Goal: Task Accomplishment & Management: Manage account settings

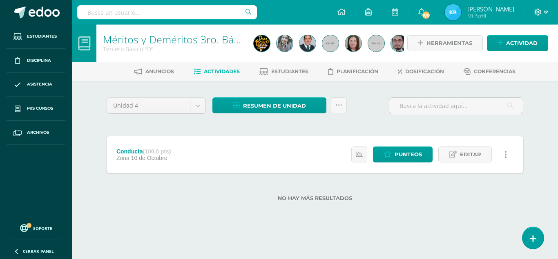
click at [540, 13] on icon at bounding box center [538, 12] width 7 height 7
click at [520, 51] on link "Cerrar sesión" at bounding box center [516, 56] width 65 height 12
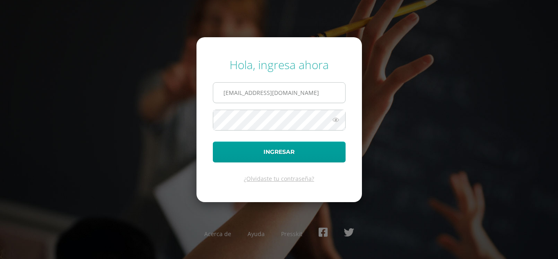
click at [245, 93] on input "k_rivas@donbosco.edu.gt" at bounding box center [279, 93] width 132 height 20
type input "[EMAIL_ADDRESS][DOMAIN_NAME]"
click at [293, 137] on form "Hola, ingresa ahora lgarcia@donbosco.edu.gt Ingresar ¿Olvidaste tu contraseña?" at bounding box center [280, 119] width 166 height 164
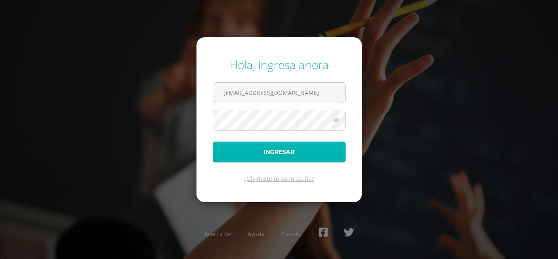
click at [293, 143] on button "Ingresar" at bounding box center [279, 151] width 133 height 21
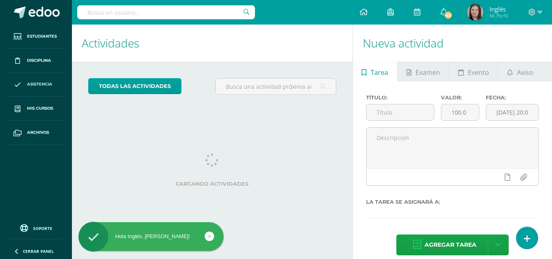
drag, startPoint x: 294, startPoint y: 141, endPoint x: 17, endPoint y: 93, distance: 281.6
click at [294, 141] on div "Actividades Actividad todas las Actividades No tienes actividades Échale un vis…" at bounding box center [211, 147] width 284 height 245
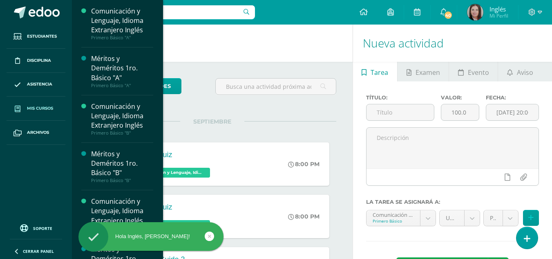
click at [22, 105] on span at bounding box center [17, 108] width 15 height 15
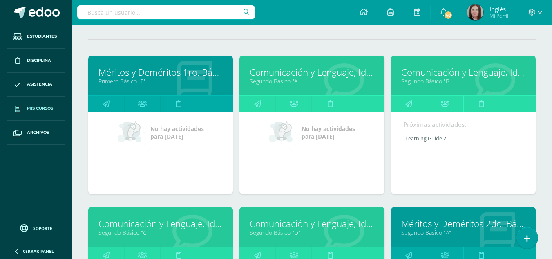
scroll to position [123, 0]
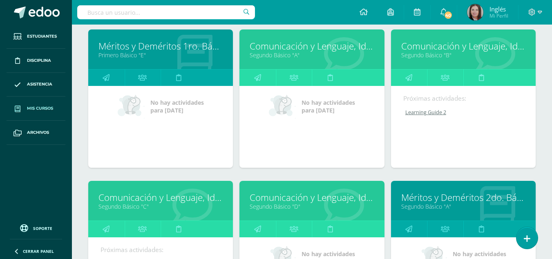
drag, startPoint x: 412, startPoint y: 44, endPoint x: 412, endPoint y: 50, distance: 6.1
click at [412, 50] on link "Comunicación y Lenguaje, Idioma Extranjero Inglés" at bounding box center [463, 46] width 124 height 13
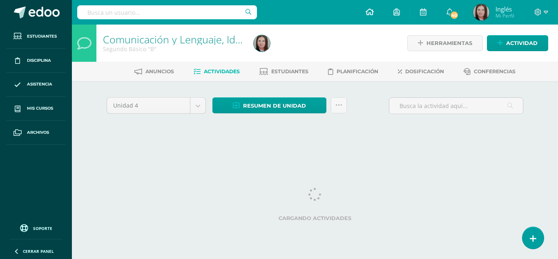
click at [370, 10] on icon at bounding box center [370, 11] width 8 height 7
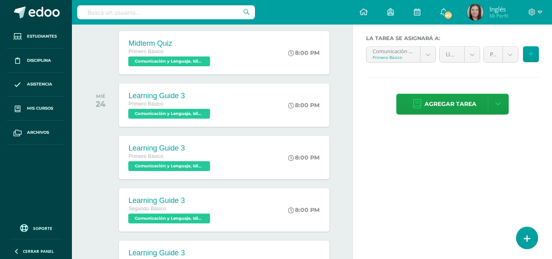
scroll to position [183, 0]
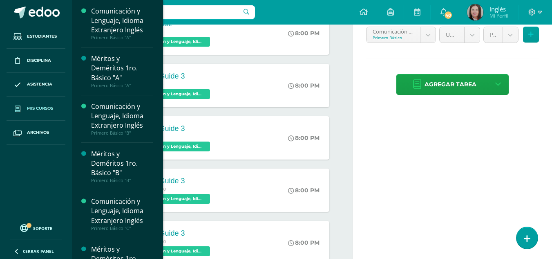
click at [40, 105] on span "Mis cursos" at bounding box center [40, 108] width 26 height 7
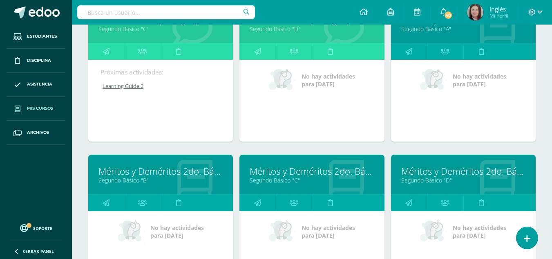
scroll to position [766, 0]
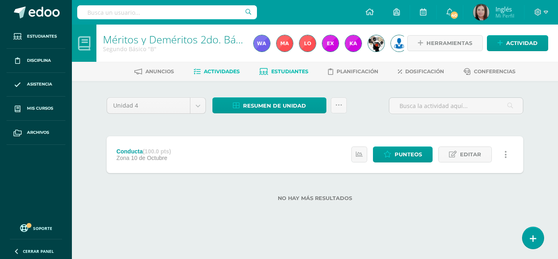
click at [265, 70] on icon at bounding box center [264, 71] width 9 height 7
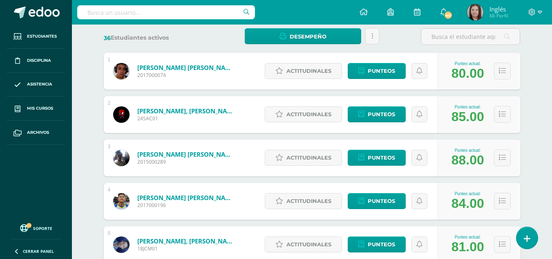
scroll to position [111, 0]
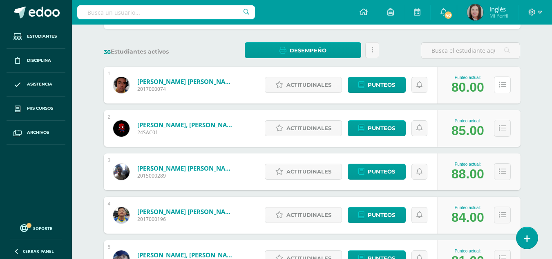
click at [501, 82] on icon at bounding box center [502, 84] width 7 height 7
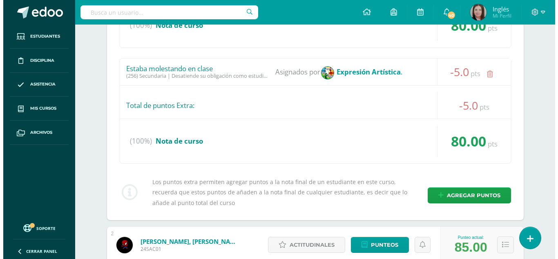
scroll to position [316, 0]
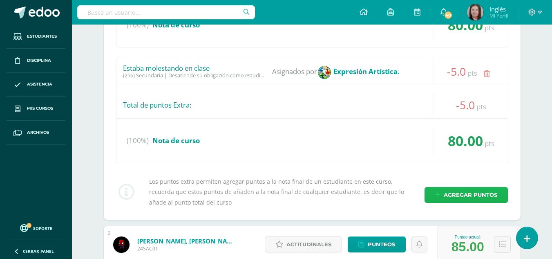
click at [447, 192] on span "Agregar puntos" at bounding box center [471, 194] width 54 height 15
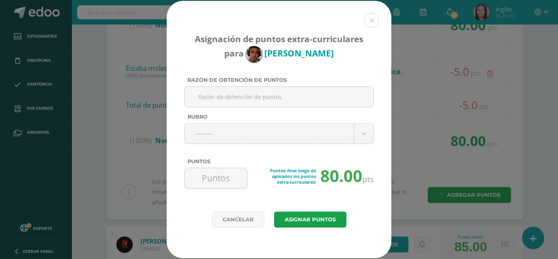
drag, startPoint x: 404, startPoint y: 175, endPoint x: 253, endPoint y: 133, distance: 157.1
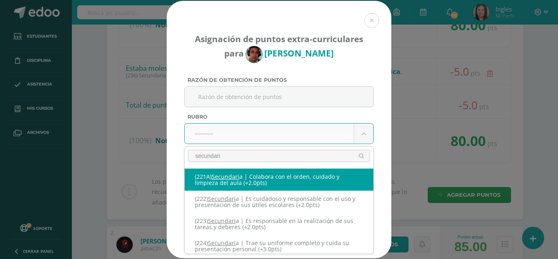
type input "secundaria"
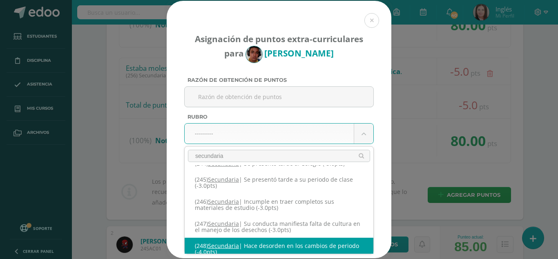
scroll to position [583, 0]
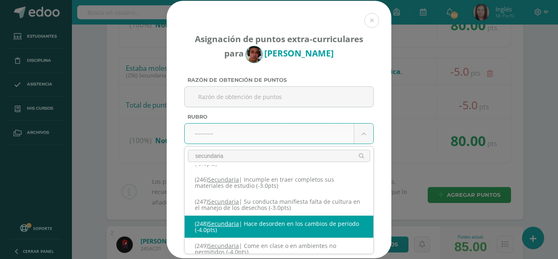
select select "280"
type input "-4"
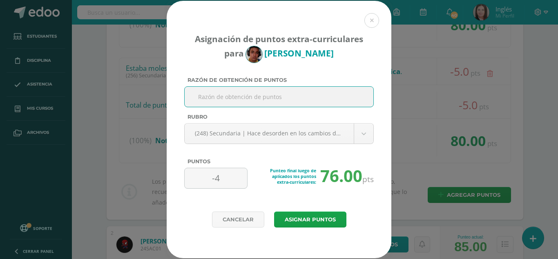
click at [267, 99] on input "Razón de obtención de puntos" at bounding box center [279, 97] width 182 height 20
type input "[DATE] - promueve el desorden al ingresar a clase"
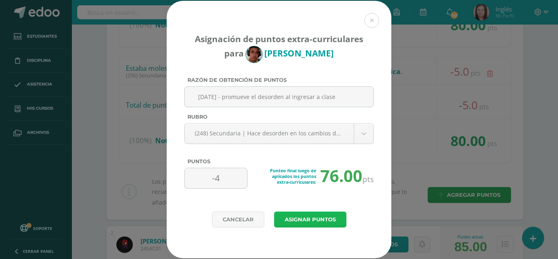
click at [312, 215] on button "Asignar puntos" at bounding box center [310, 219] width 72 height 16
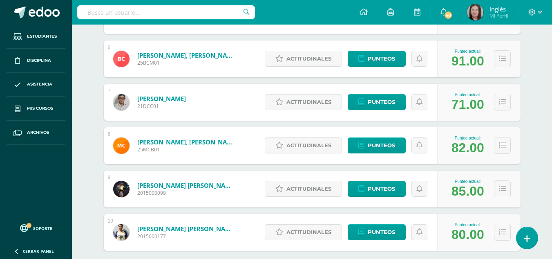
scroll to position [368, 0]
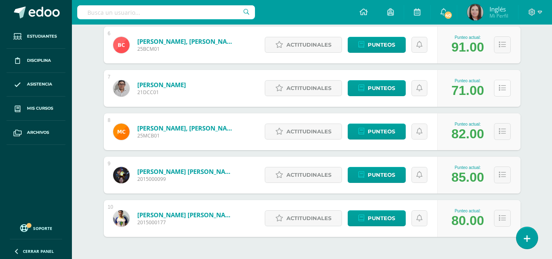
click at [503, 89] on icon at bounding box center [502, 88] width 7 height 7
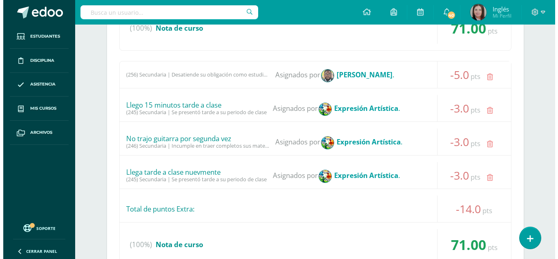
scroll to position [654, 0]
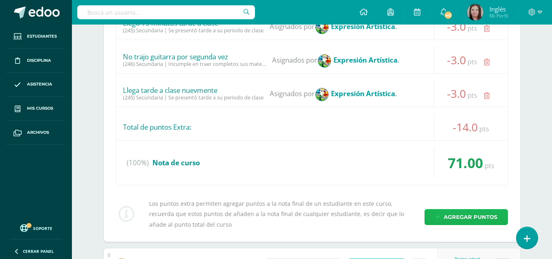
click at [471, 222] on span "Agregar puntos" at bounding box center [471, 216] width 54 height 15
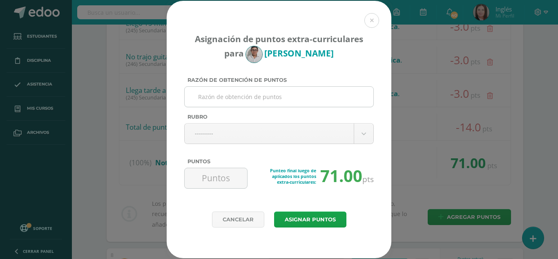
paste input "[DATE] - promueve el desorden al ingresar a clase"
type input "[DATE] - promueve el desorden al ingresar a clase"
click at [276, 109] on div "[DATE] - promueve el desorden al ingresar a clase" at bounding box center [279, 99] width 190 height 27
click at [280, 99] on input "[DATE] - promueve el desorden al ingresar a clase" at bounding box center [279, 97] width 182 height 20
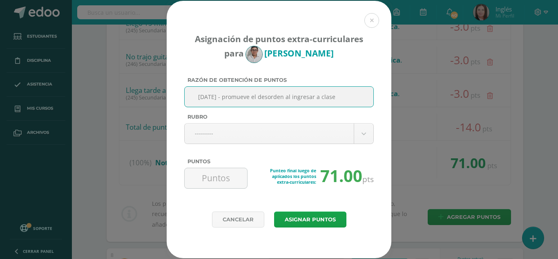
click at [283, 96] on input "[DATE] - promueve el desorden al ingresar a clase" at bounding box center [279, 97] width 182 height 20
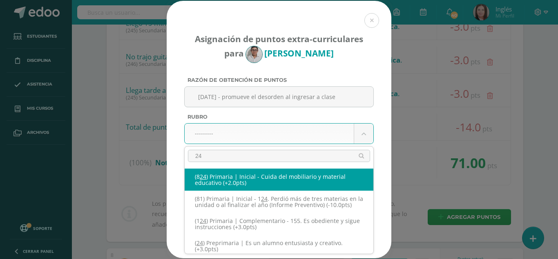
type input "248"
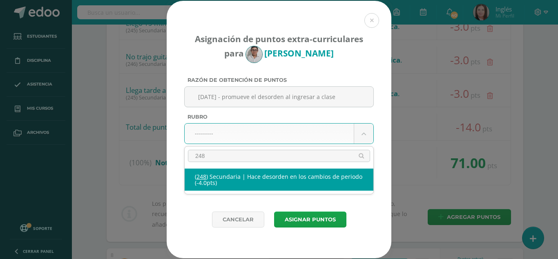
select select "280"
type input "-4"
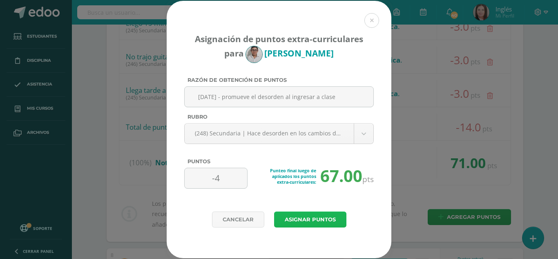
click at [317, 225] on button "Asignar puntos" at bounding box center [310, 219] width 72 height 16
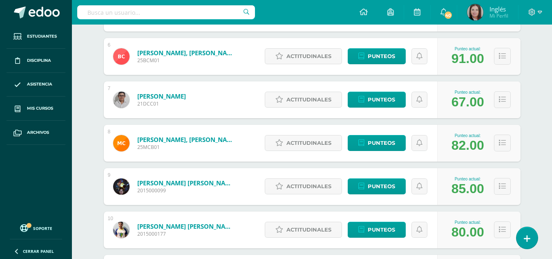
scroll to position [397, 0]
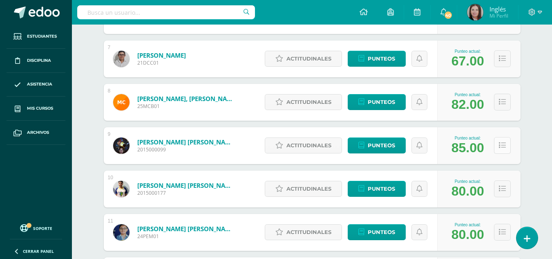
click at [497, 146] on button at bounding box center [502, 145] width 17 height 17
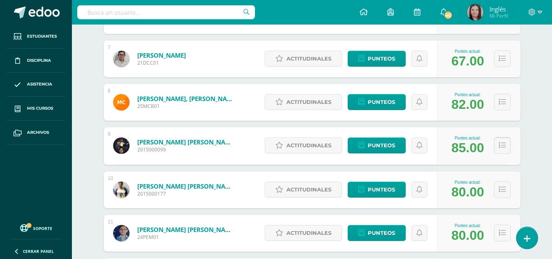
scroll to position [438, 0]
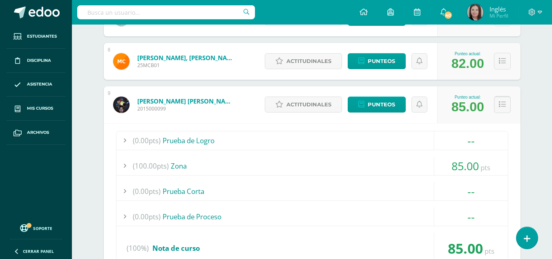
click at [499, 101] on icon at bounding box center [502, 104] width 7 height 7
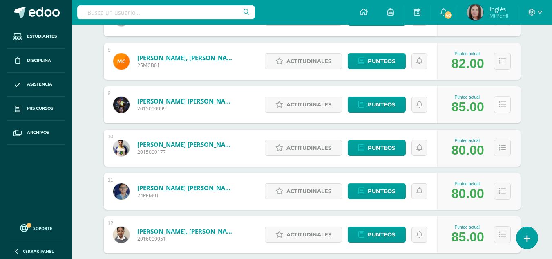
click at [499, 101] on icon at bounding box center [502, 104] width 7 height 7
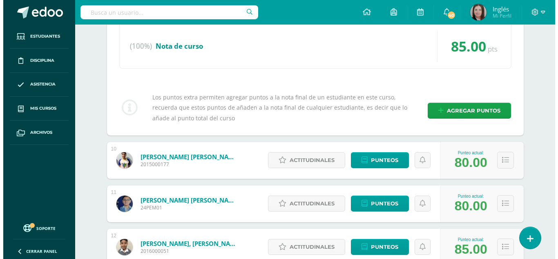
scroll to position [643, 0]
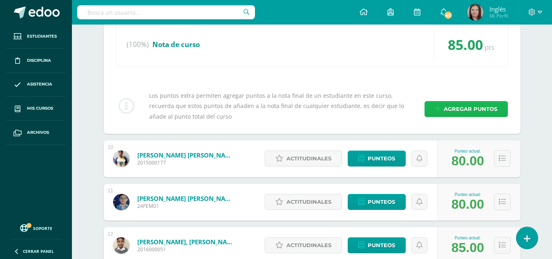
click at [472, 107] on span "Agregar puntos" at bounding box center [471, 108] width 54 height 15
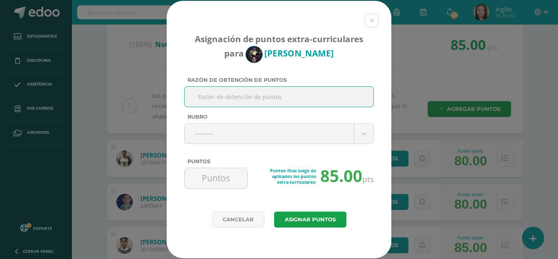
paste input "[DATE] - promueve el desorden al ingresar a clase"
type input "[DATE] - promueve el desorden al ingresar a clase"
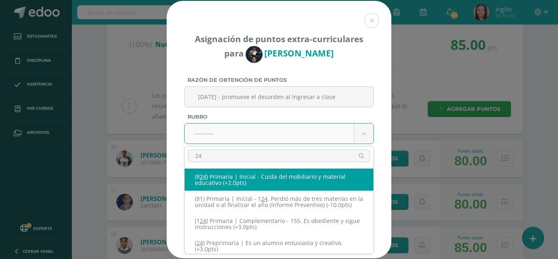
type input "248"
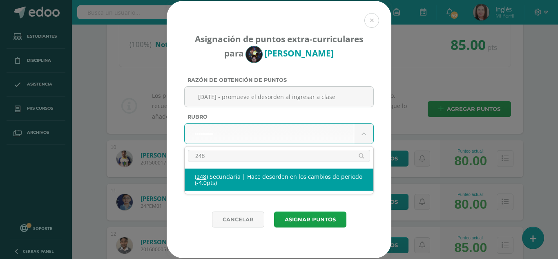
select select "280"
type input "-4"
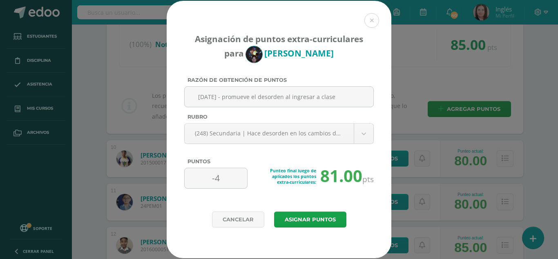
click at [305, 209] on div "Asignación de puntos extra-curriculares para [PERSON_NAME] Razón de obtención d…" at bounding box center [279, 106] width 225 height 211
click at [310, 220] on button "Asignar puntos" at bounding box center [310, 219] width 72 height 16
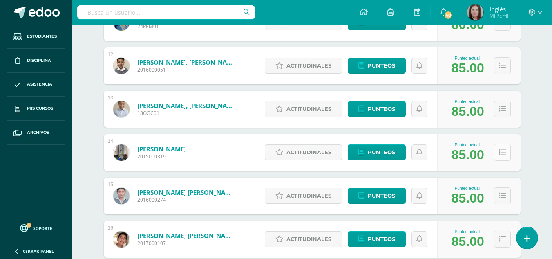
scroll to position [643, 0]
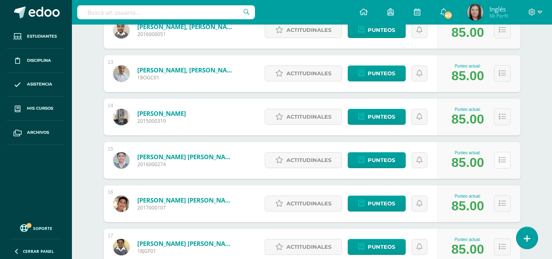
click at [507, 159] on button at bounding box center [502, 160] width 17 height 17
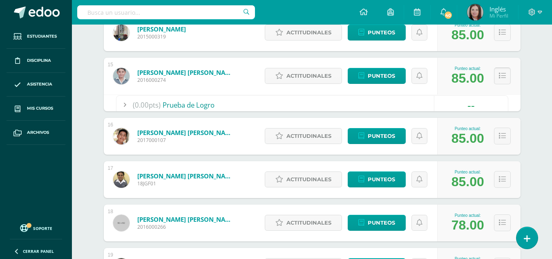
scroll to position [765, 0]
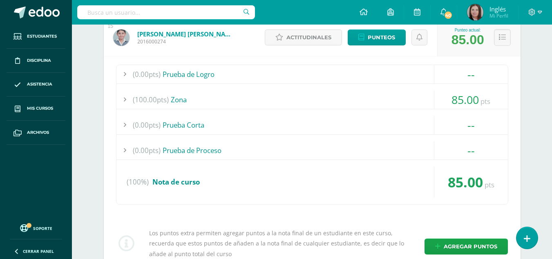
click at [485, 126] on div "--" at bounding box center [471, 125] width 74 height 18
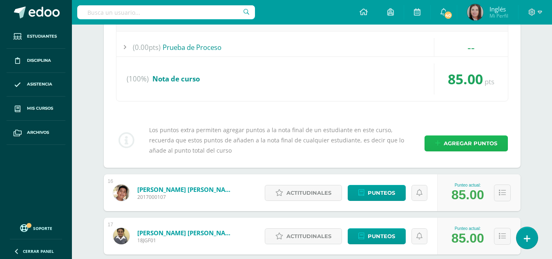
click at [473, 144] on span "Agregar puntos" at bounding box center [471, 143] width 54 height 15
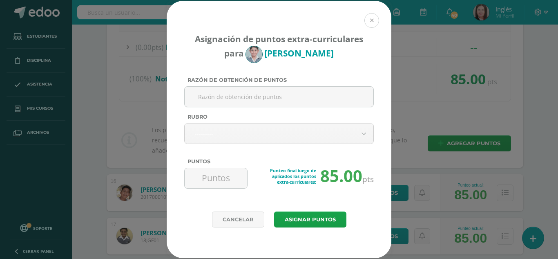
click at [370, 24] on button at bounding box center [372, 20] width 15 height 15
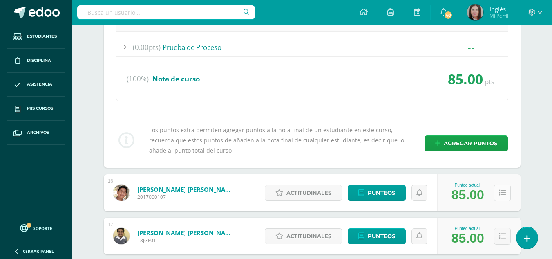
click at [498, 191] on button at bounding box center [502, 192] width 17 height 17
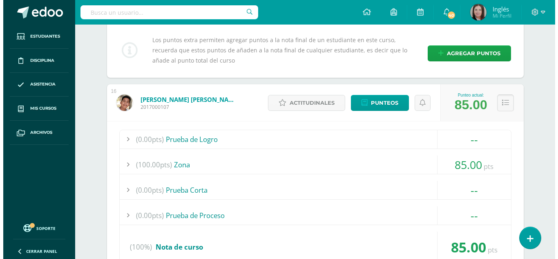
scroll to position [1051, 0]
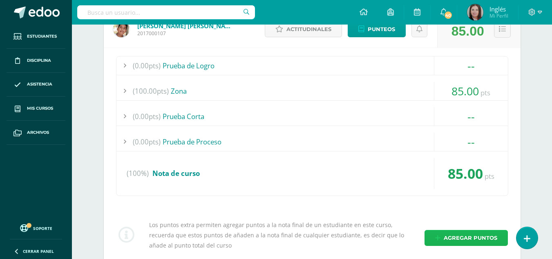
click at [482, 234] on span "Agregar puntos" at bounding box center [471, 237] width 54 height 15
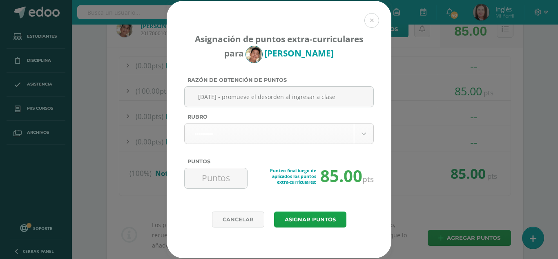
type input "11/09/2025 - promueve el desorden al ingresar a clase"
click at [268, 130] on body "Asignación de puntos extra-curriculares para Javier Godoy Razón de obtención de…" at bounding box center [279, 66] width 558 height 2235
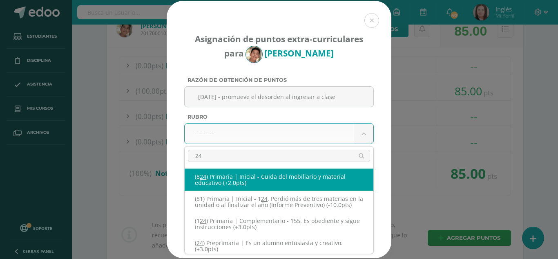
type input "248"
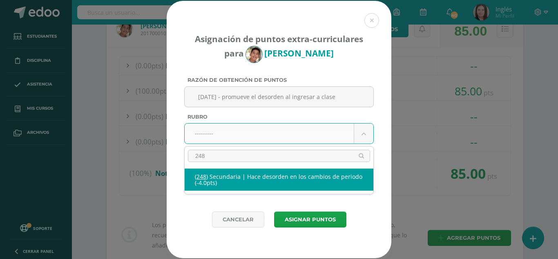
select select "280"
type input "-4"
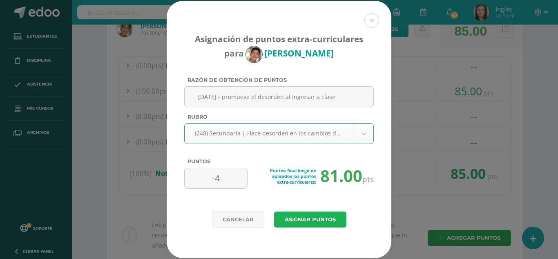
click at [325, 221] on button "Asignar puntos" at bounding box center [310, 219] width 72 height 16
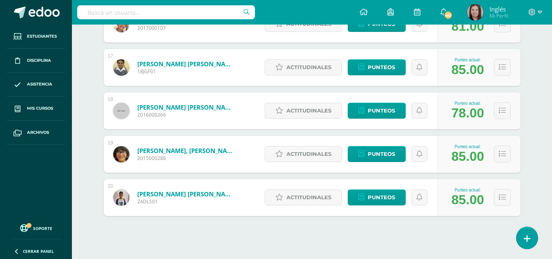
scroll to position [831, 0]
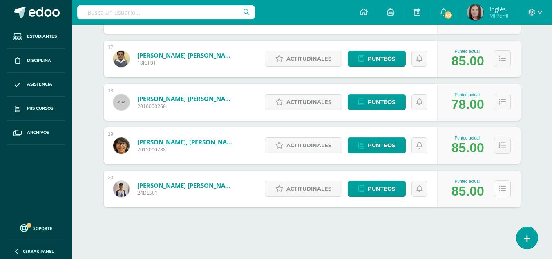
click at [496, 186] on button at bounding box center [502, 188] width 17 height 17
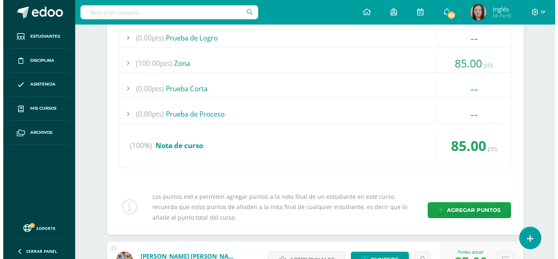
scroll to position [1041, 0]
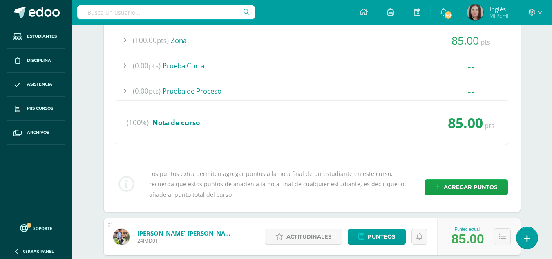
click at [482, 197] on div "Los puntos extra permiten agregar puntos a la nota final de un estudiante en es…" at bounding box center [312, 183] width 399 height 31
click at [484, 192] on span "Agregar puntos" at bounding box center [471, 186] width 54 height 15
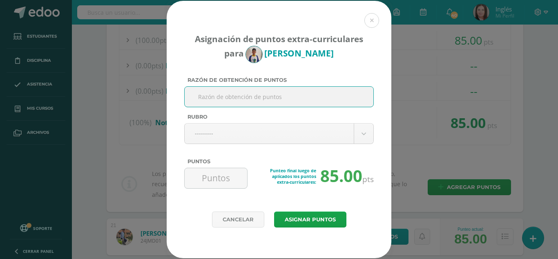
paste input "11/09/2025 - promueve el desorden al ingresar a clase"
click at [293, 99] on input "11/09/2025 - promueve el desorden al ingresar a clase" at bounding box center [279, 97] width 182 height 20
paste input "11/09/2025 - promueve el desorden al ingresar a clase"
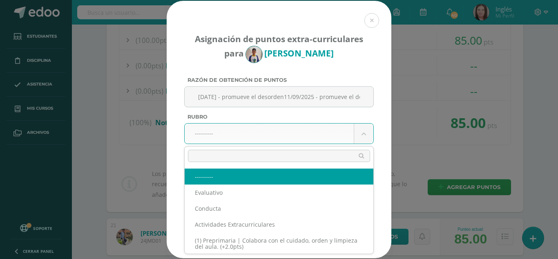
scroll to position [0, 0]
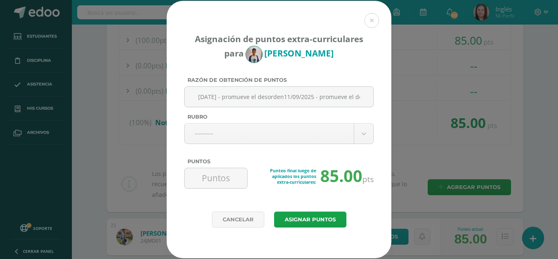
click at [309, 94] on input "11/09/2025 - promueve el desorden11/09/2025 - promueve el desorden al ingresar …" at bounding box center [279, 97] width 182 height 20
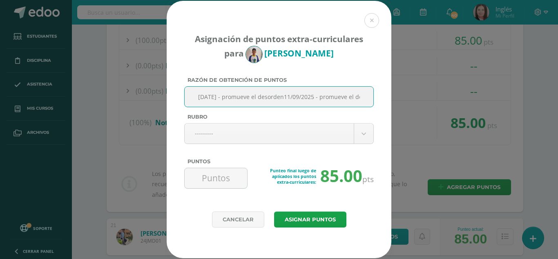
click at [309, 94] on input "11/09/2025 - promueve el desorden11/09/2025 - promueve el desorden al ingresar …" at bounding box center [279, 97] width 182 height 20
paste input "text"
type input "11/09/2025 - promueve el desorden al ingresar a clase"
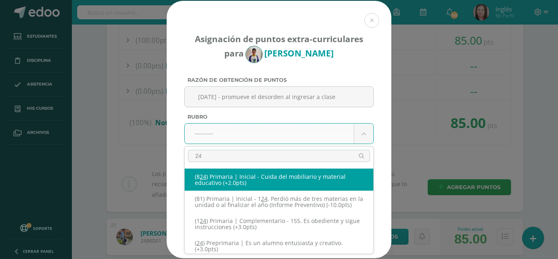
type input "248"
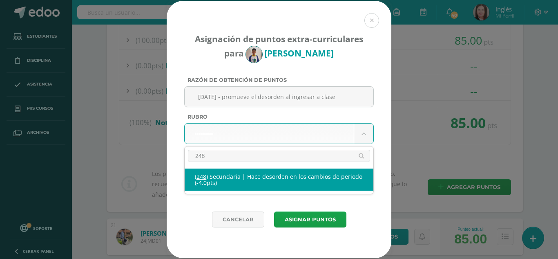
select select "280"
type input "-4"
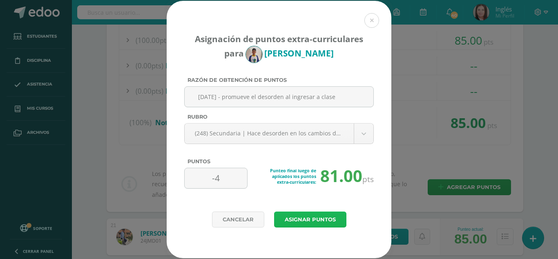
click at [331, 222] on button "Asignar puntos" at bounding box center [310, 219] width 72 height 16
